Goal: Find contact information: Find contact information

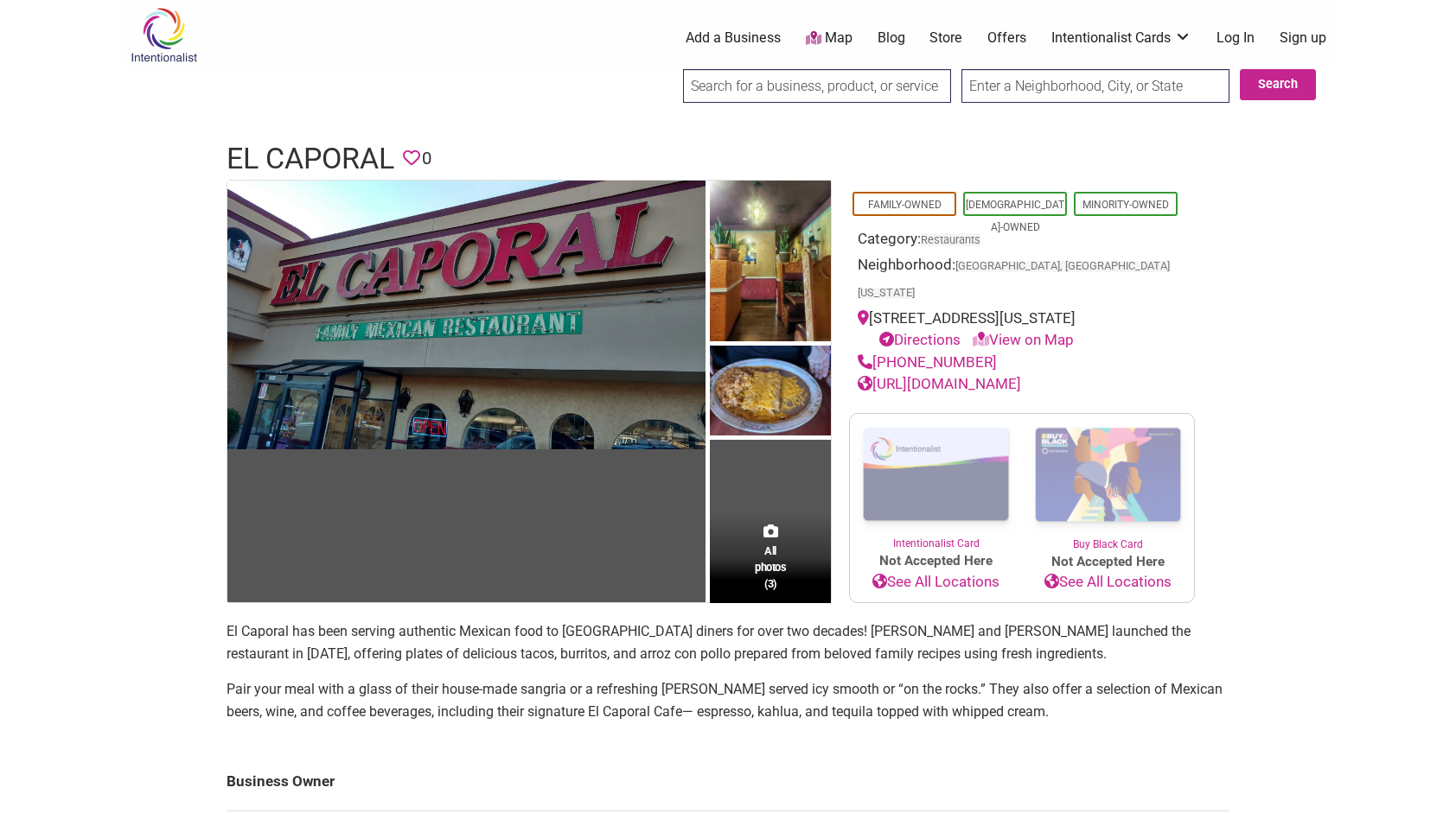
click at [1016, 376] on link "[URL][DOMAIN_NAME]" at bounding box center [939, 383] width 164 height 17
click at [998, 376] on link "[URL][DOMAIN_NAME]" at bounding box center [939, 383] width 164 height 17
click at [569, 327] on img at bounding box center [466, 315] width 478 height 268
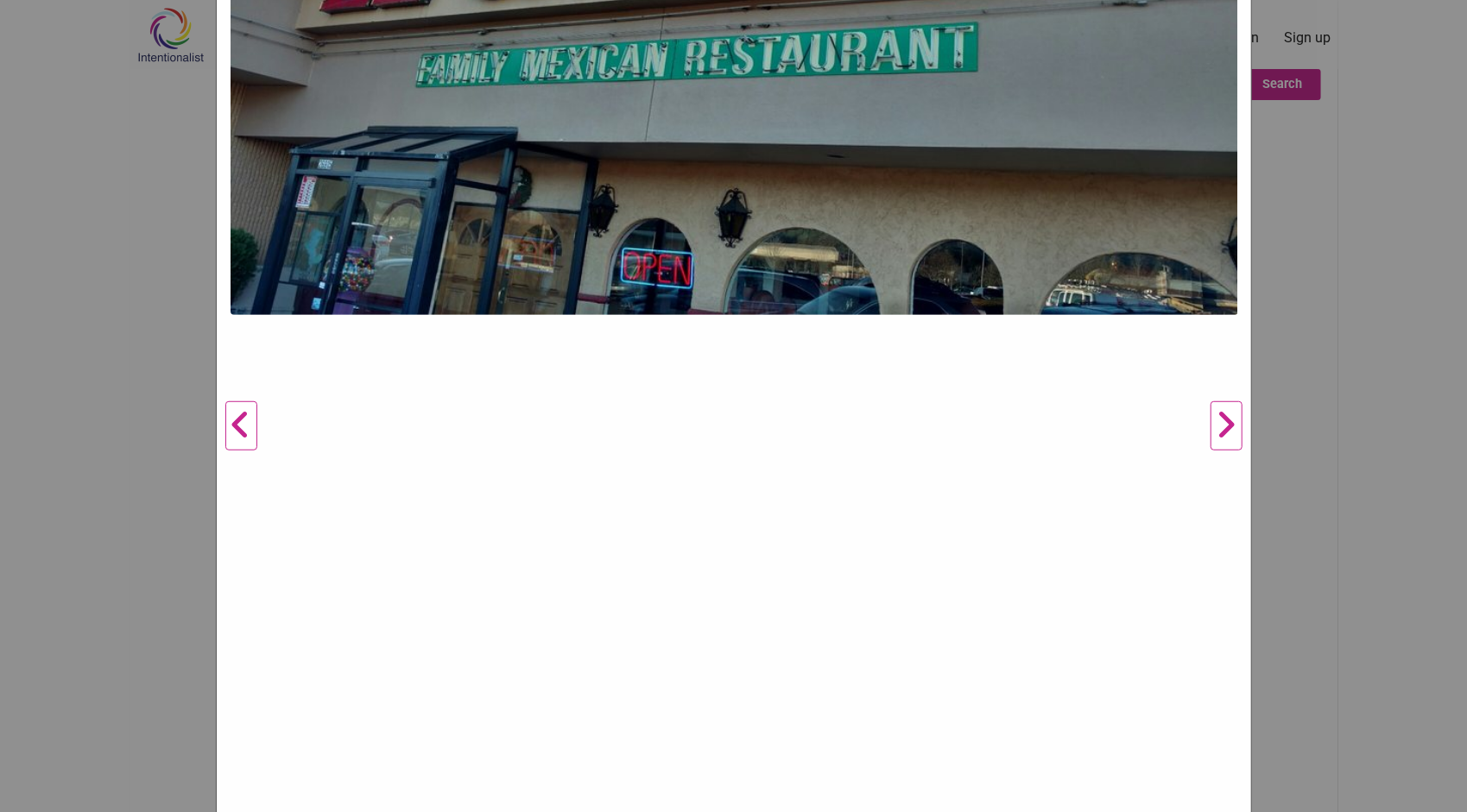
scroll to position [812, 0]
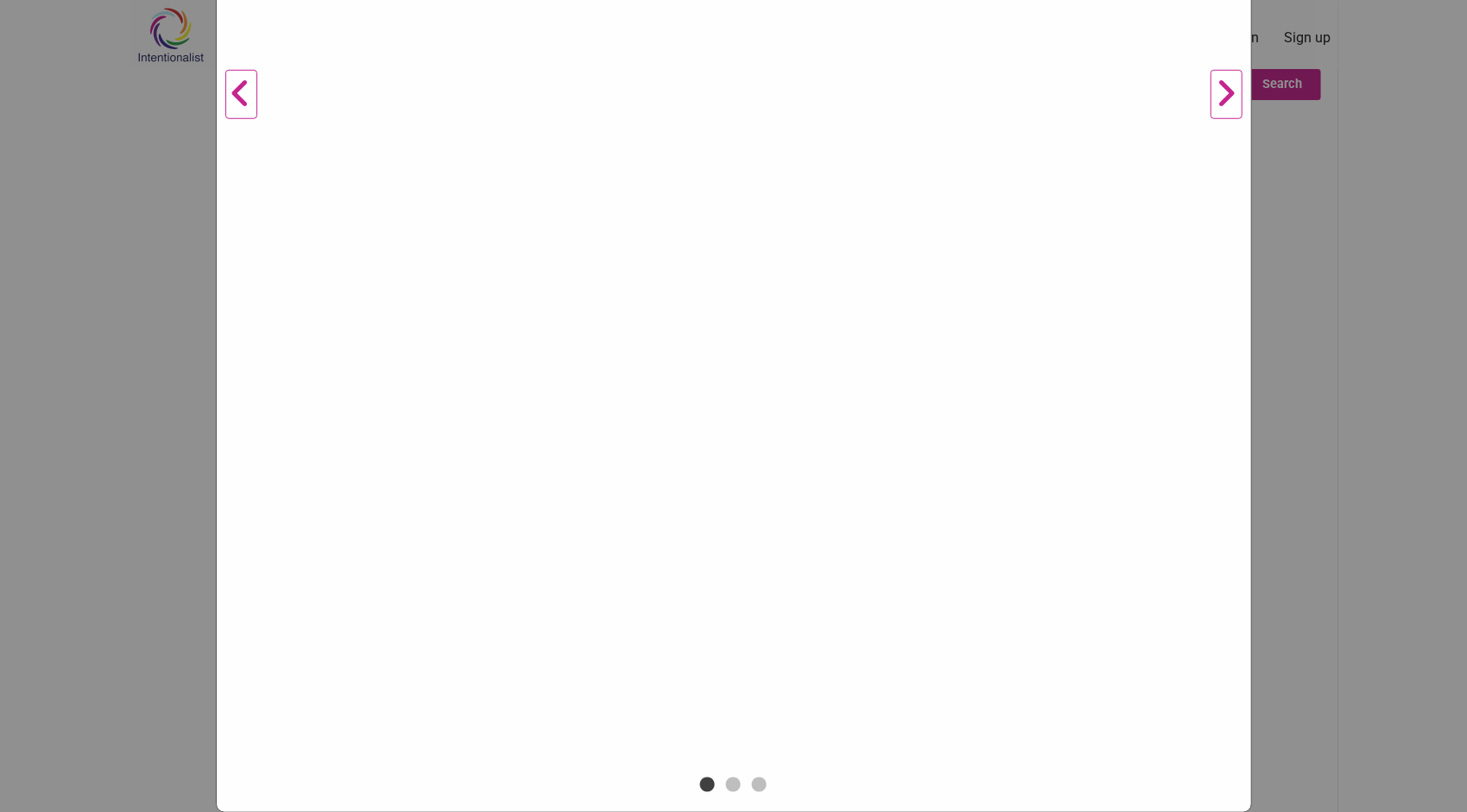
click at [1222, 93] on button "Next" at bounding box center [1226, 95] width 47 height 1355
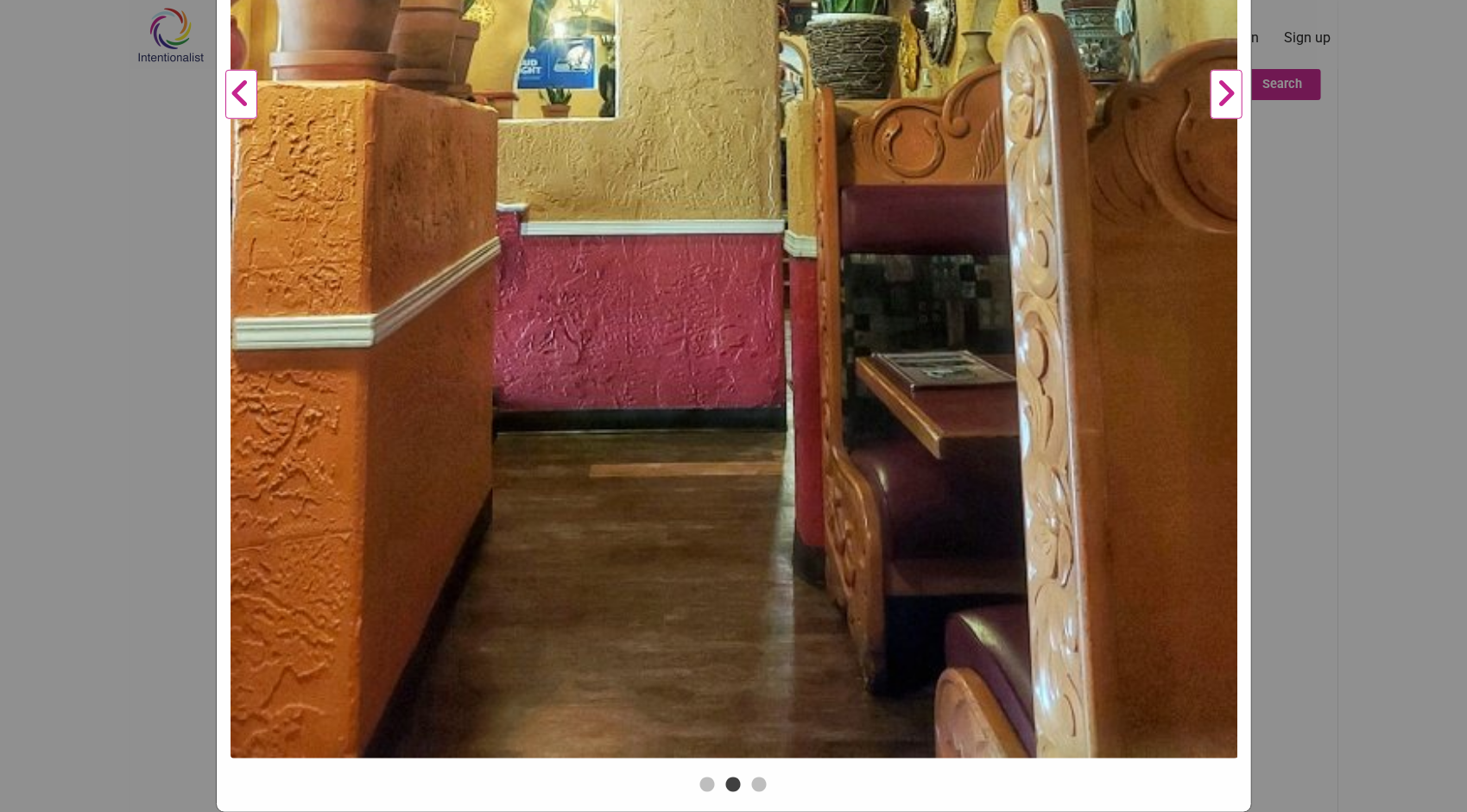
click at [1220, 95] on button "Next" at bounding box center [1226, 95] width 47 height 1355
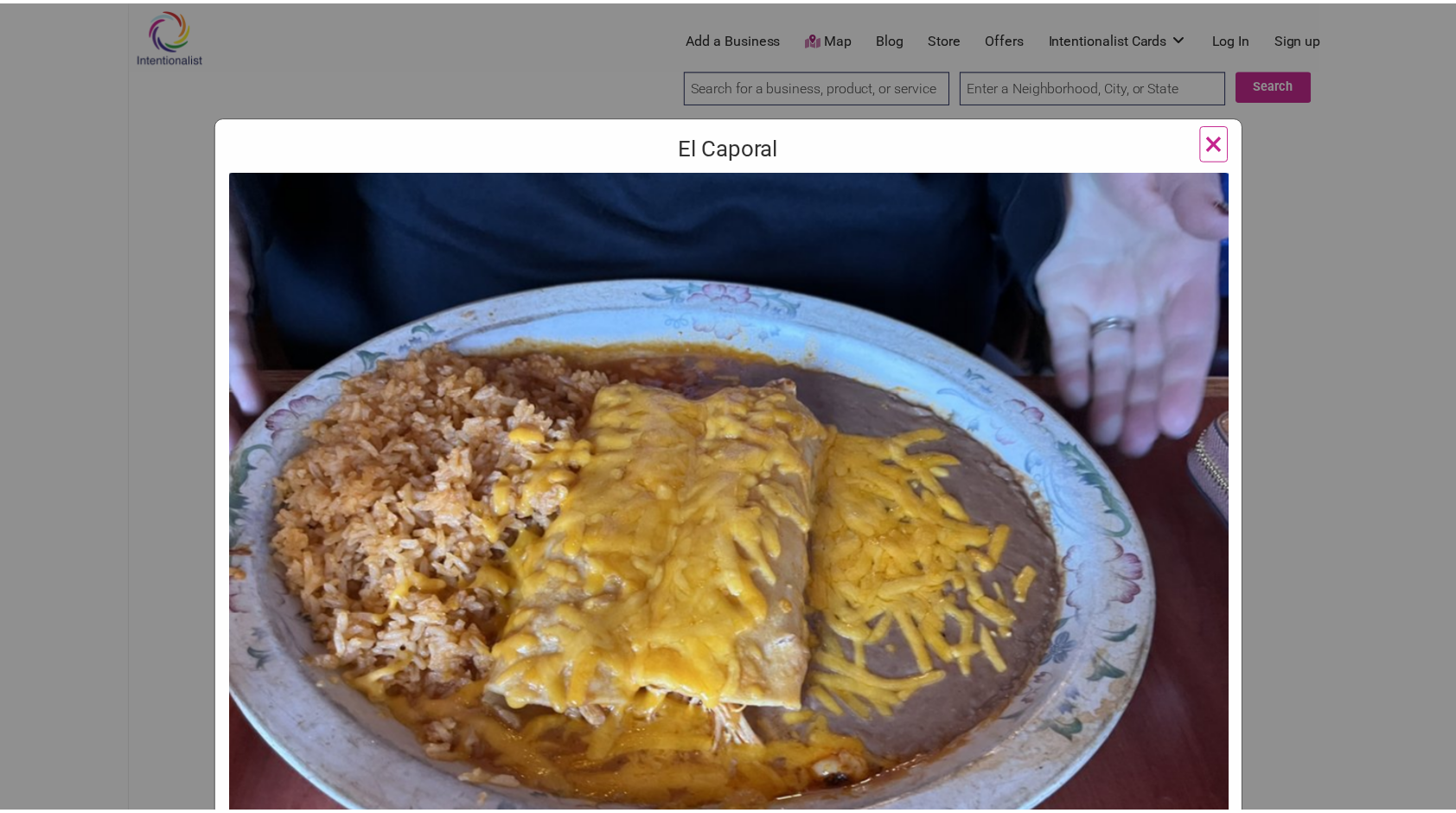
scroll to position [0, 0]
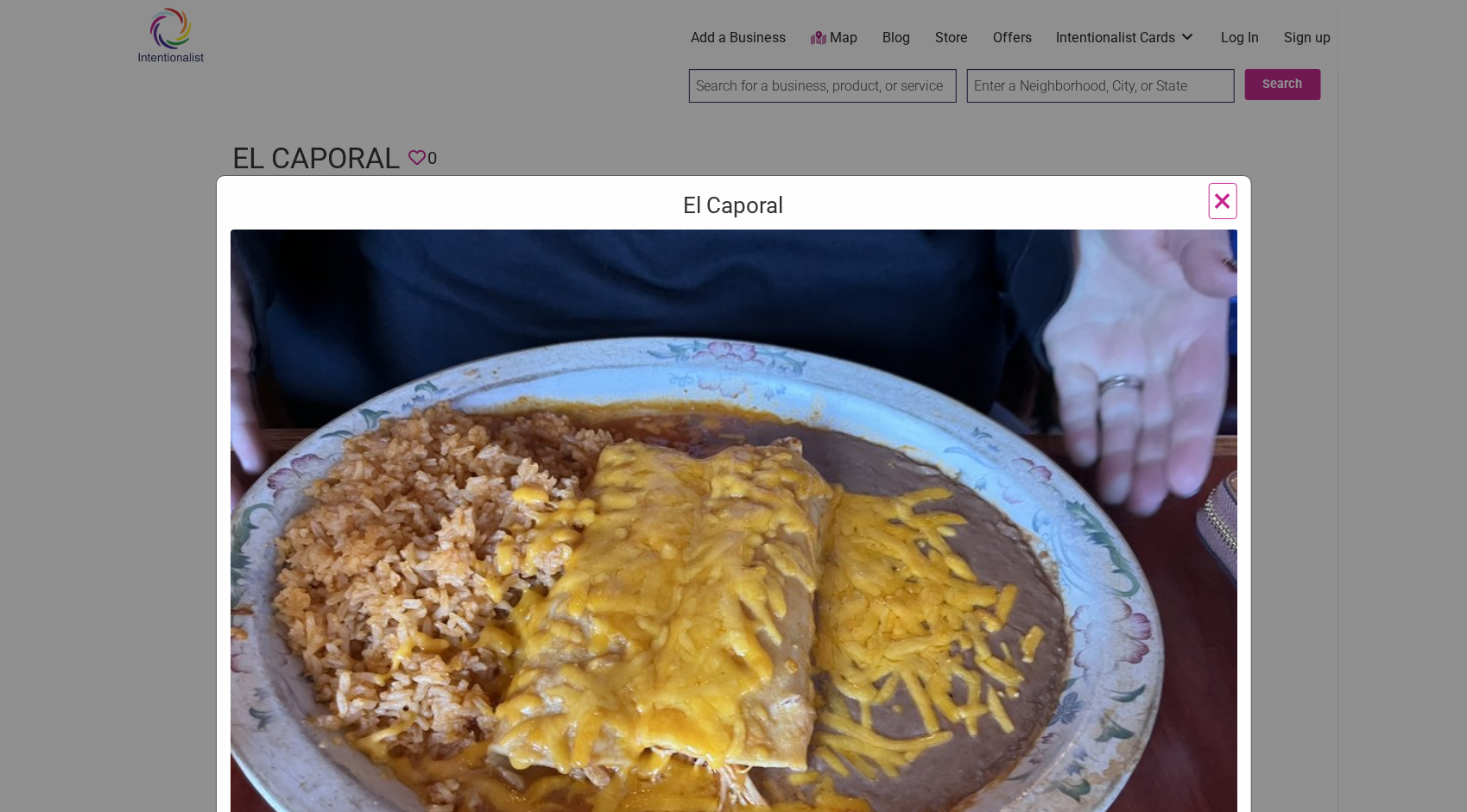
click at [1213, 195] on span "×" at bounding box center [1222, 200] width 18 height 40
